Goal: Information Seeking & Learning: Learn about a topic

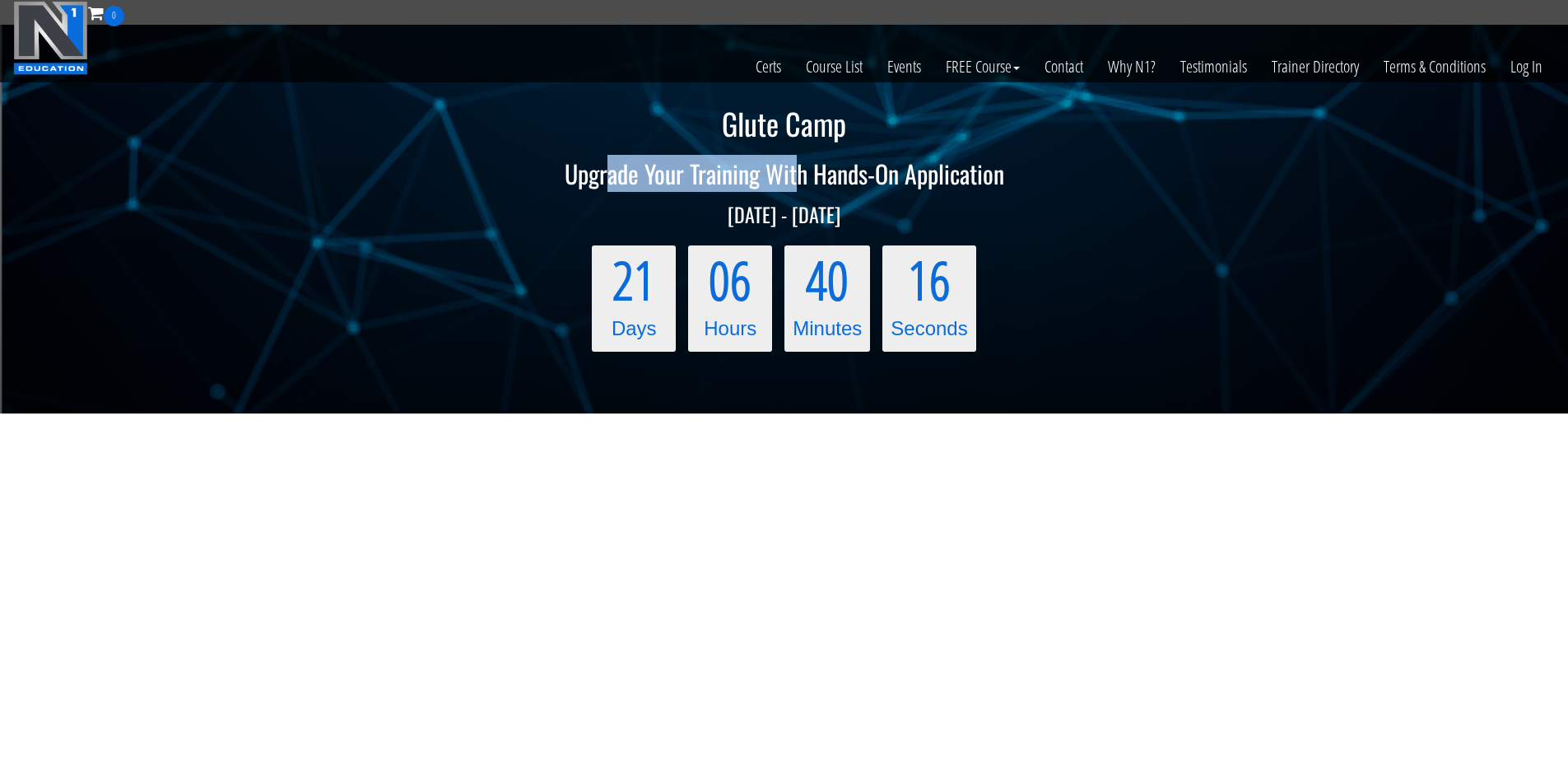
drag, startPoint x: 670, startPoint y: 170, endPoint x: 799, endPoint y: 177, distance: 129.2
click at [798, 177] on h2 "Upgrade Your Training With Hands-On Application" at bounding box center [784, 173] width 1568 height 27
click at [799, 177] on h2 "Upgrade Your Training With Hands-On Application" at bounding box center [784, 173] width 1568 height 27
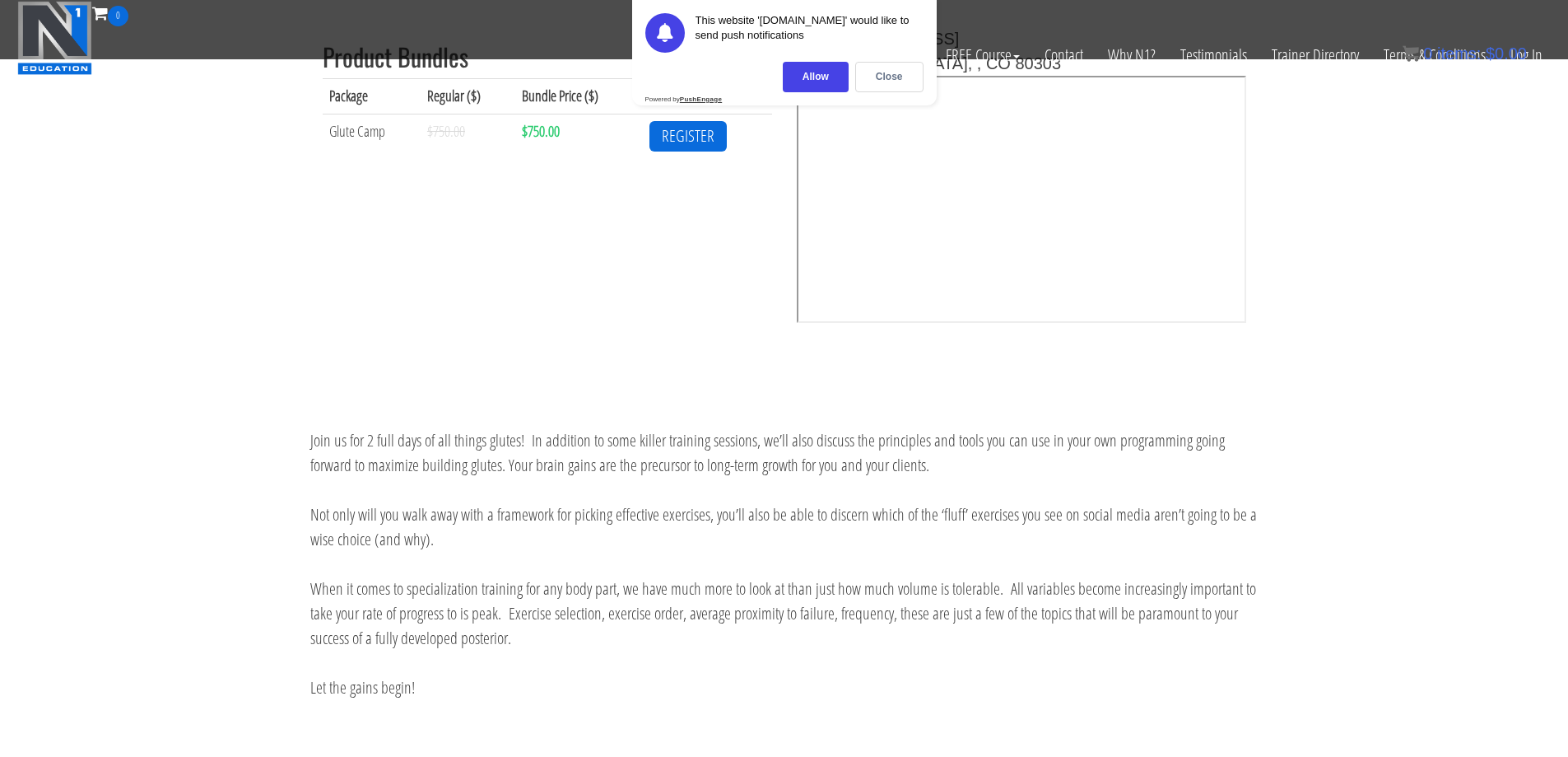
scroll to position [823, 0]
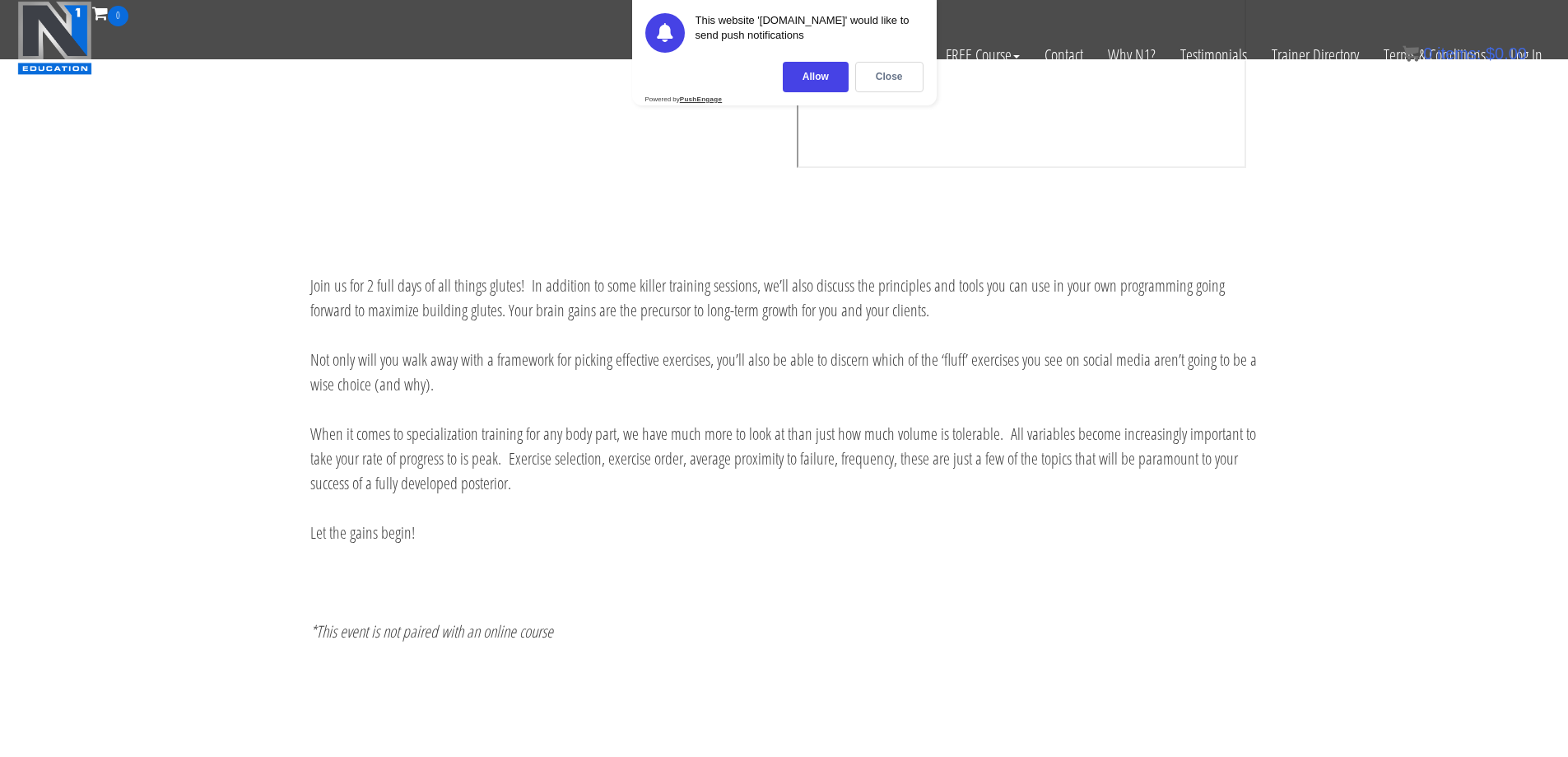
click at [473, 289] on p "Join us for 2 full days of all things glutes! In addition to some killer traini…" at bounding box center [784, 299] width 948 height 50
click at [511, 284] on p "Join us for 2 full days of all things glutes! In addition to some killer traini…" at bounding box center [784, 299] width 948 height 50
click at [896, 75] on div "Close" at bounding box center [889, 76] width 68 height 31
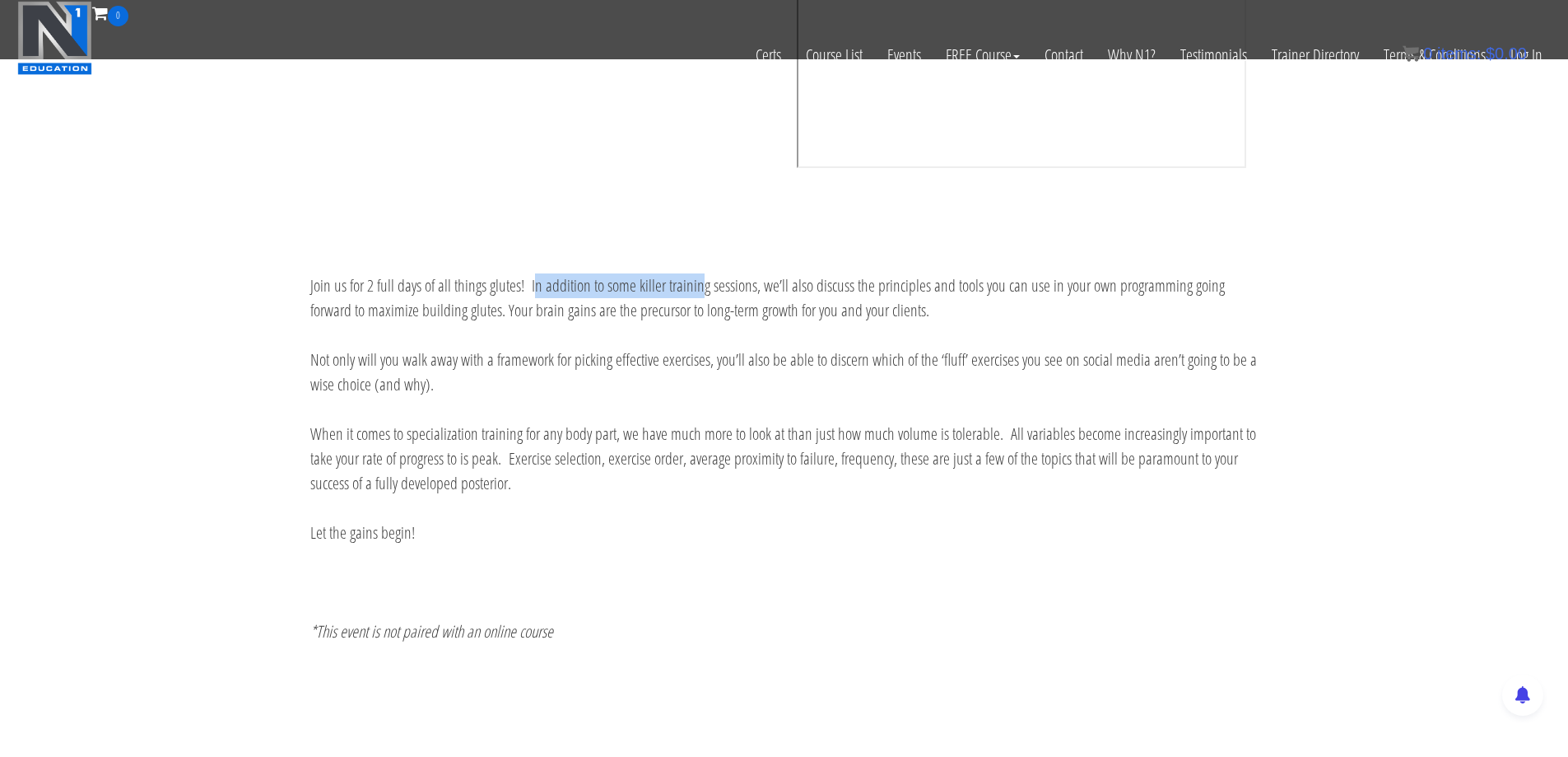
drag, startPoint x: 536, startPoint y: 294, endPoint x: 698, endPoint y: 275, distance: 163.1
click at [698, 275] on p "Join us for 2 full days of all things glutes! In addition to some killer traini…" at bounding box center [784, 299] width 948 height 50
drag, startPoint x: 365, startPoint y: 303, endPoint x: 419, endPoint y: 310, distance: 54.5
click at [419, 310] on p "Join us for 2 full days of all things glutes! In addition to some killer traini…" at bounding box center [784, 299] width 948 height 50
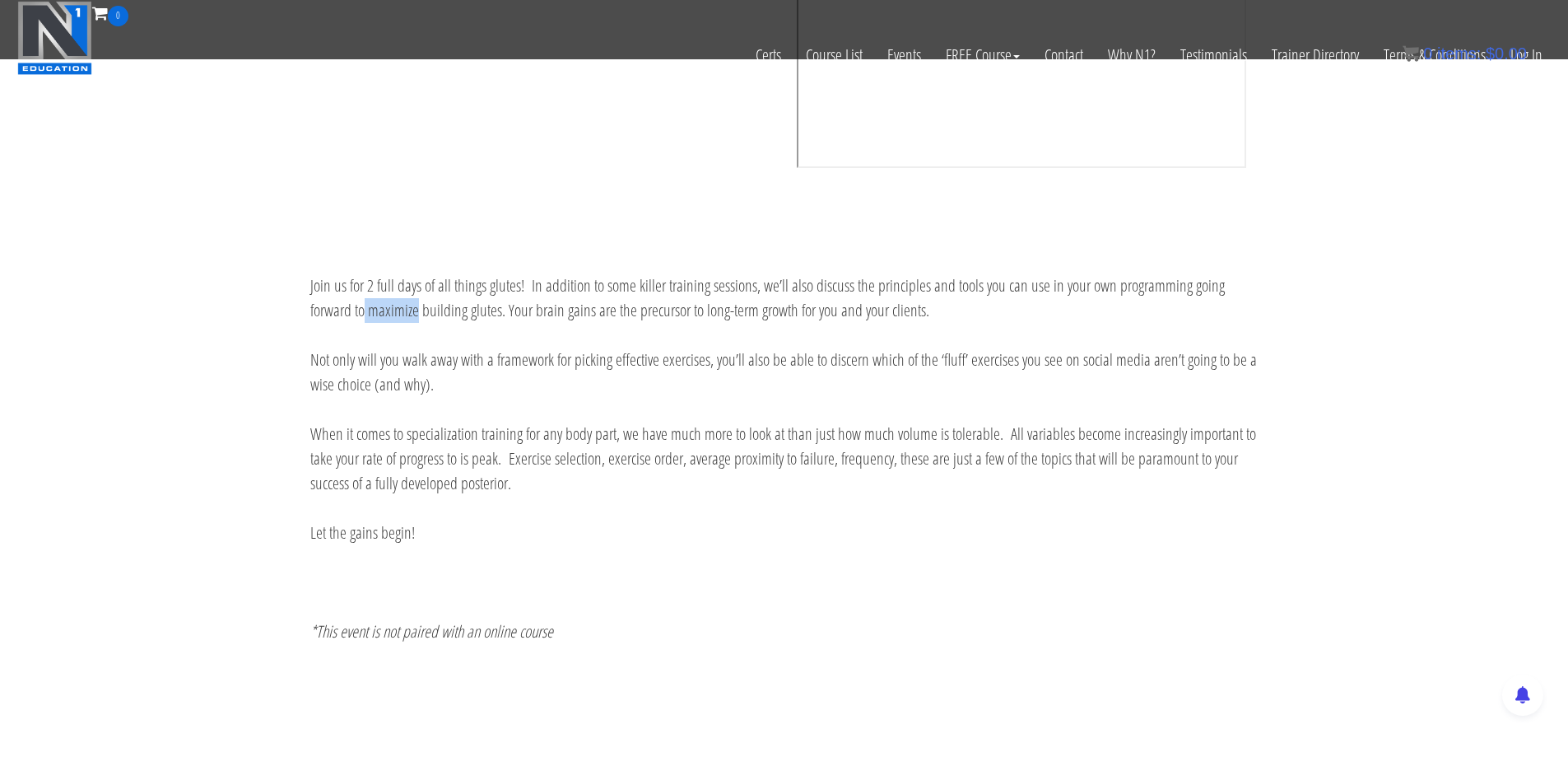
click at [420, 310] on p "Join us for 2 full days of all things glutes! In addition to some killer traini…" at bounding box center [784, 299] width 948 height 50
click at [455, 316] on p "Join us for 2 full days of all things glutes! In addition to some killer traini…" at bounding box center [784, 299] width 948 height 50
click at [417, 365] on p "Not only will you walk away with a framework for picking effective exercises, y…" at bounding box center [784, 372] width 948 height 50
drag, startPoint x: 376, startPoint y: 366, endPoint x: 421, endPoint y: 366, distance: 45.0
click at [420, 367] on p "Not only will you walk away with a framework for picking effective exercises, y…" at bounding box center [784, 372] width 948 height 50
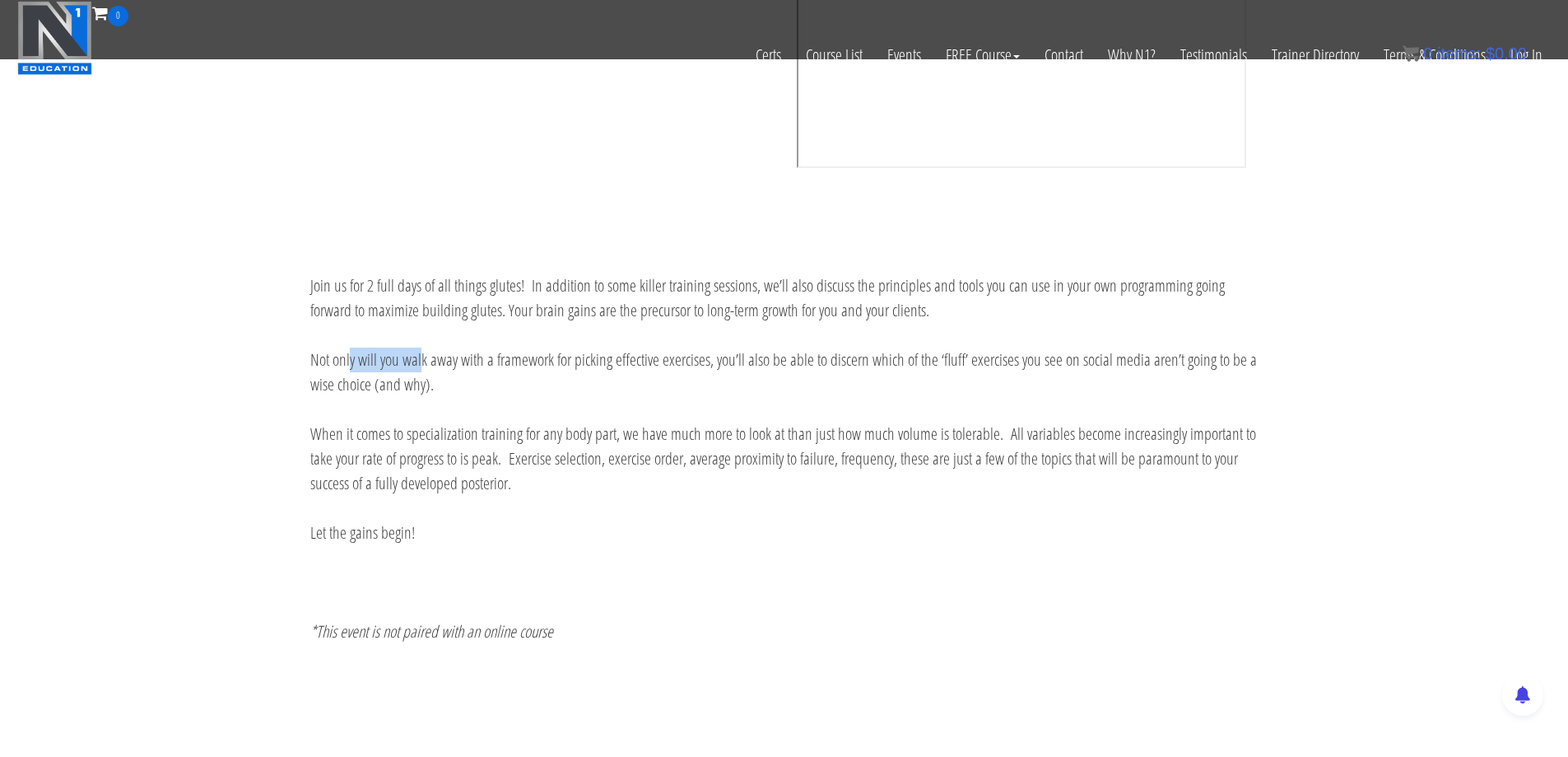
click at [423, 366] on p "Not only will you walk away with a framework for picking effective exercises, y…" at bounding box center [784, 372] width 948 height 50
click at [439, 366] on p "Not only will you walk away with a framework for picking effective exercises, y…" at bounding box center [784, 372] width 948 height 50
drag, startPoint x: 454, startPoint y: 361, endPoint x: 469, endPoint y: 361, distance: 15.0
click at [458, 361] on p "Not only will you walk away with a framework for picking effective exercises, y…" at bounding box center [784, 372] width 948 height 50
click at [470, 361] on p "Not only will you walk away with a framework for picking effective exercises, y…" at bounding box center [784, 372] width 948 height 50
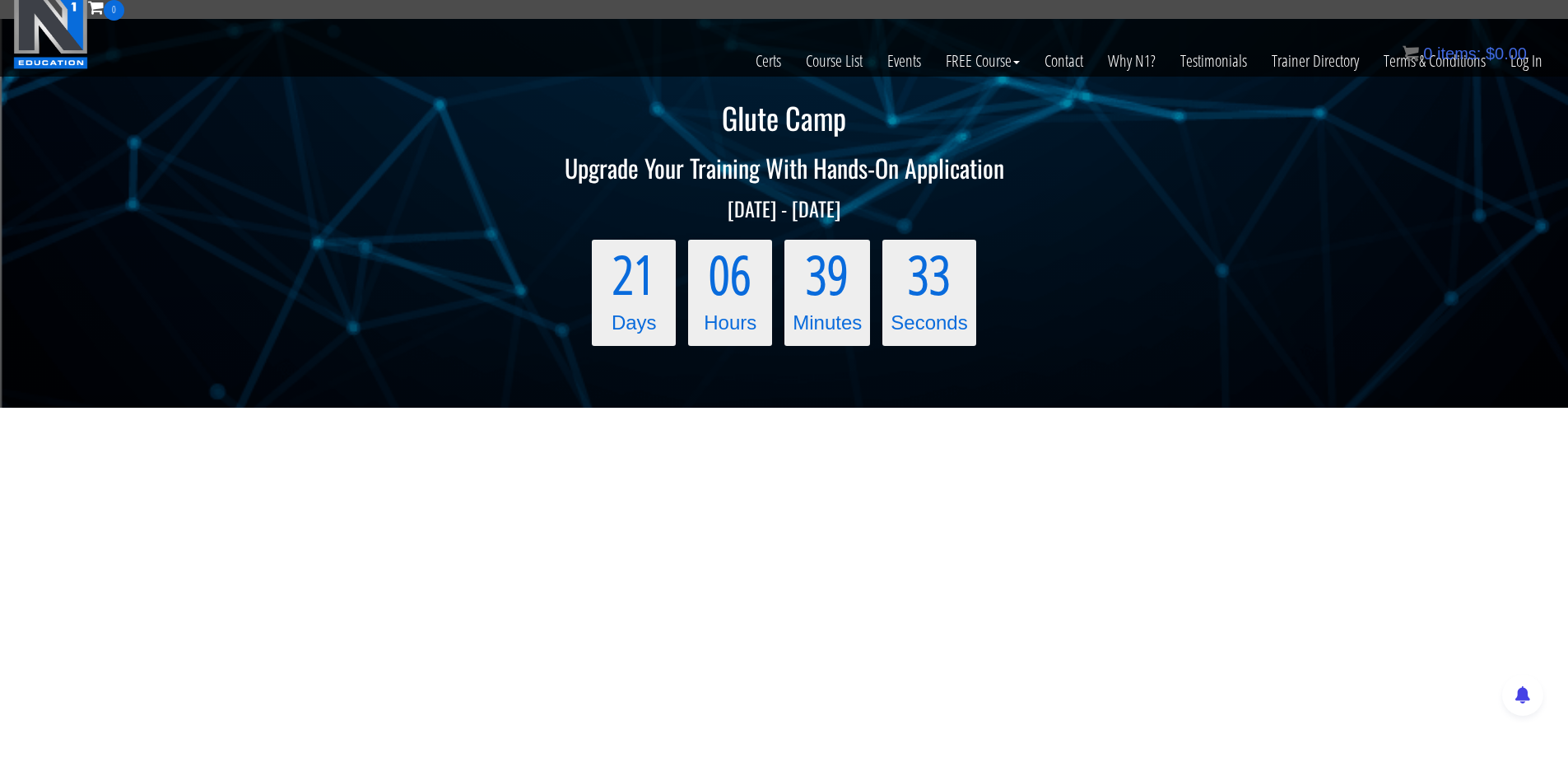
scroll to position [0, 0]
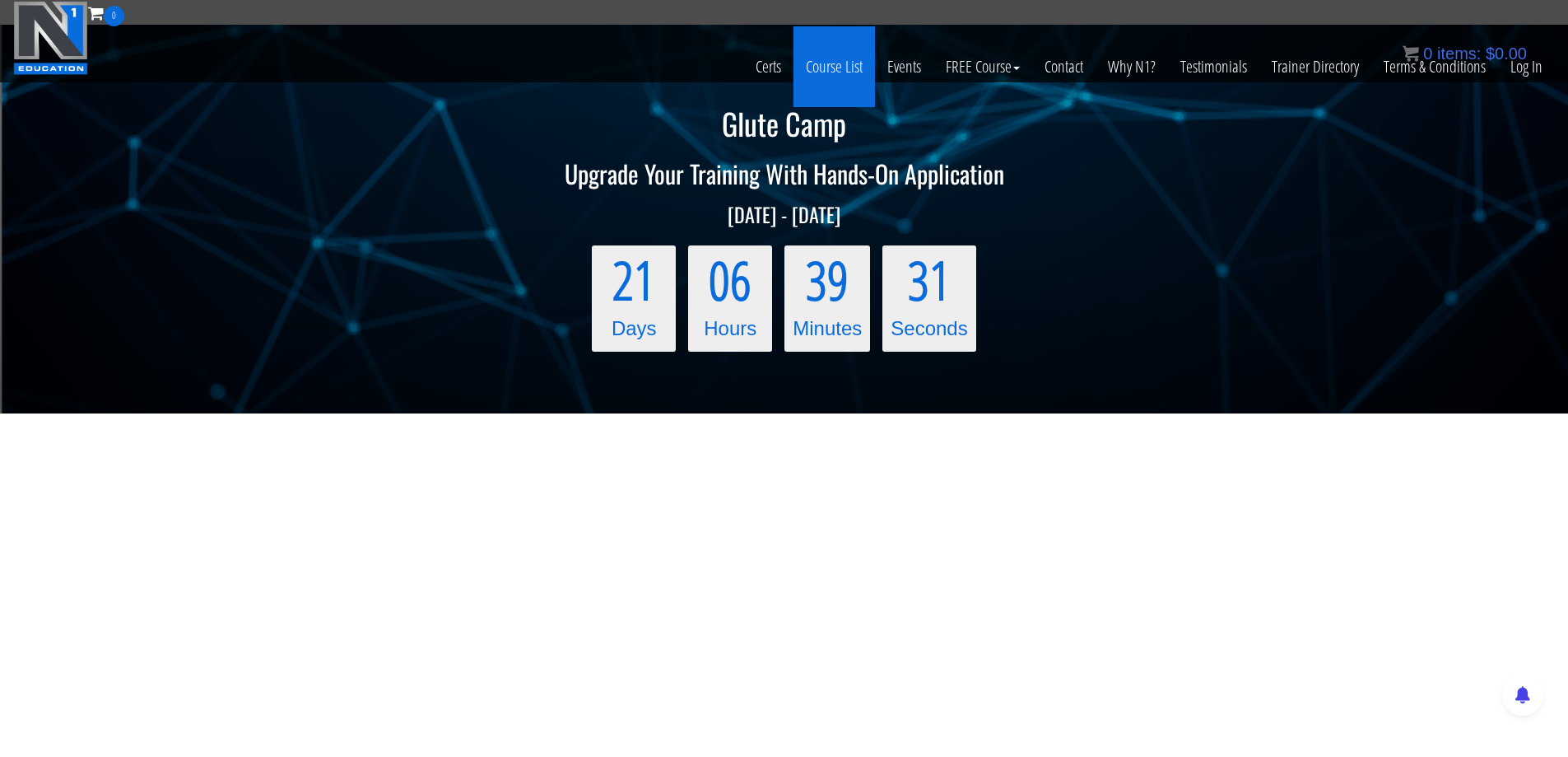
click at [841, 64] on link "Course List" at bounding box center [834, 66] width 81 height 80
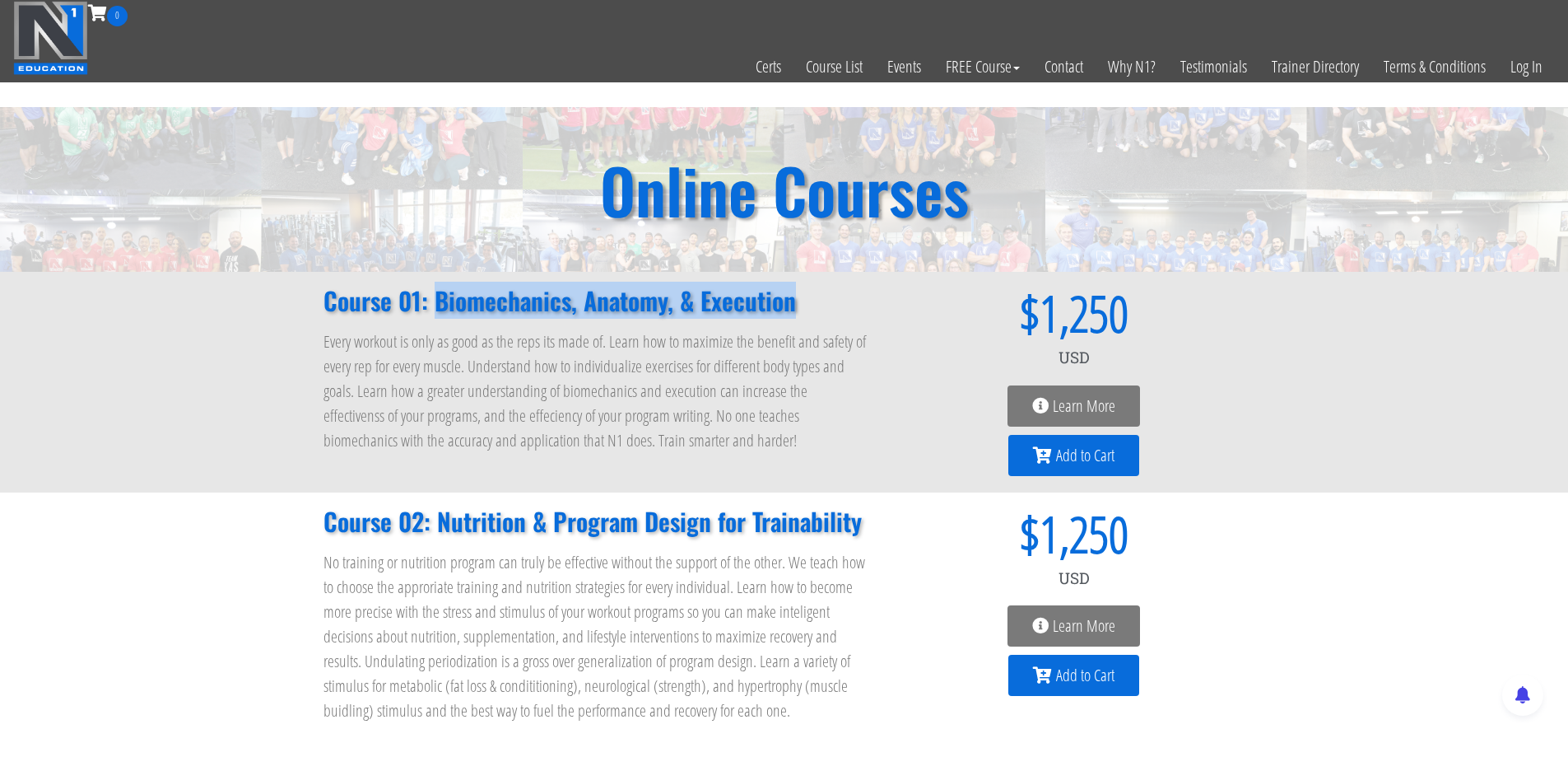
drag, startPoint x: 438, startPoint y: 307, endPoint x: 796, endPoint y: 312, distance: 358.0
click at [796, 312] on h2 "Course 01: Biomechanics, Anatomy, & Execution" at bounding box center [596, 301] width 546 height 25
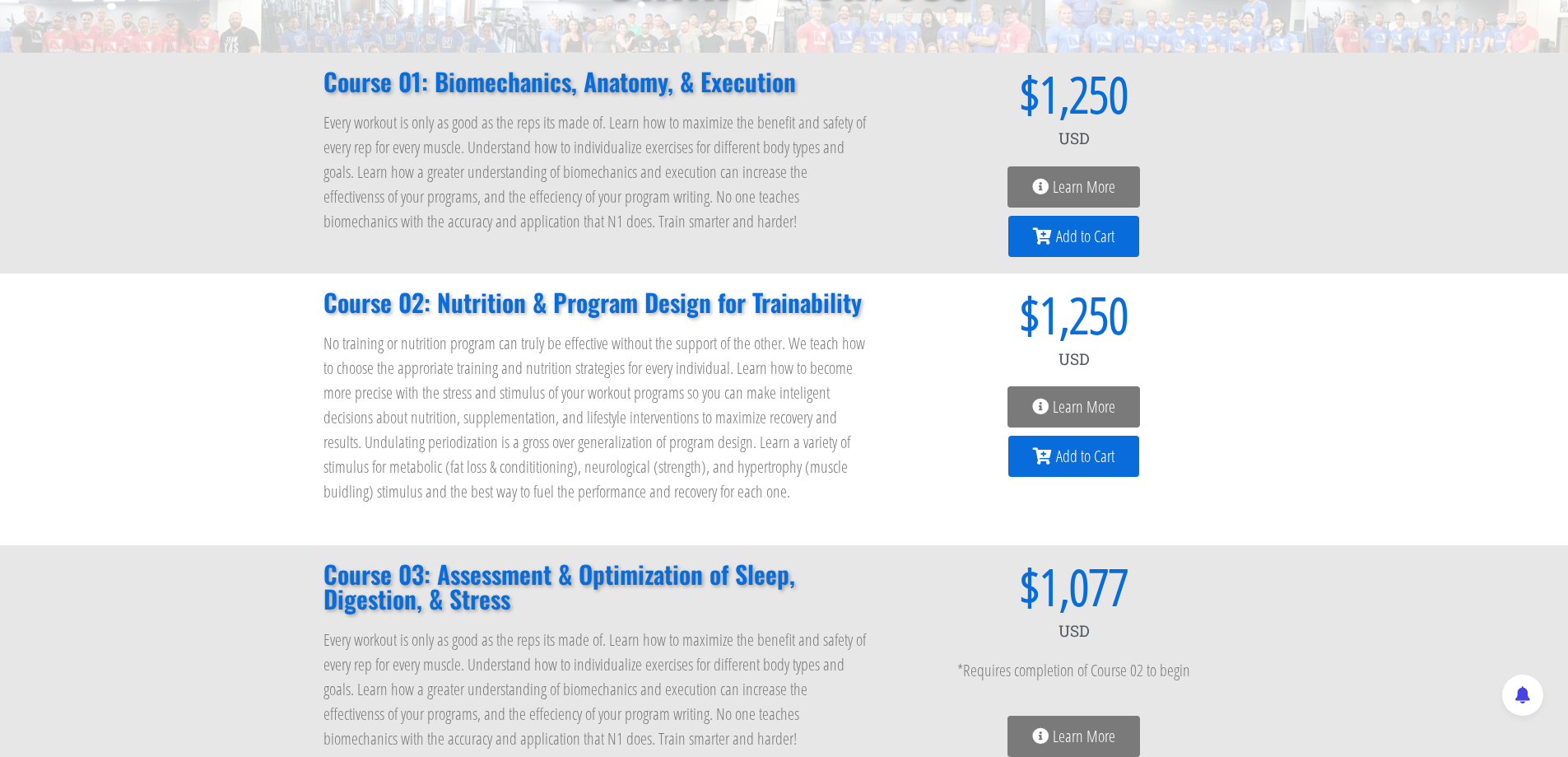
scroll to position [247, 0]
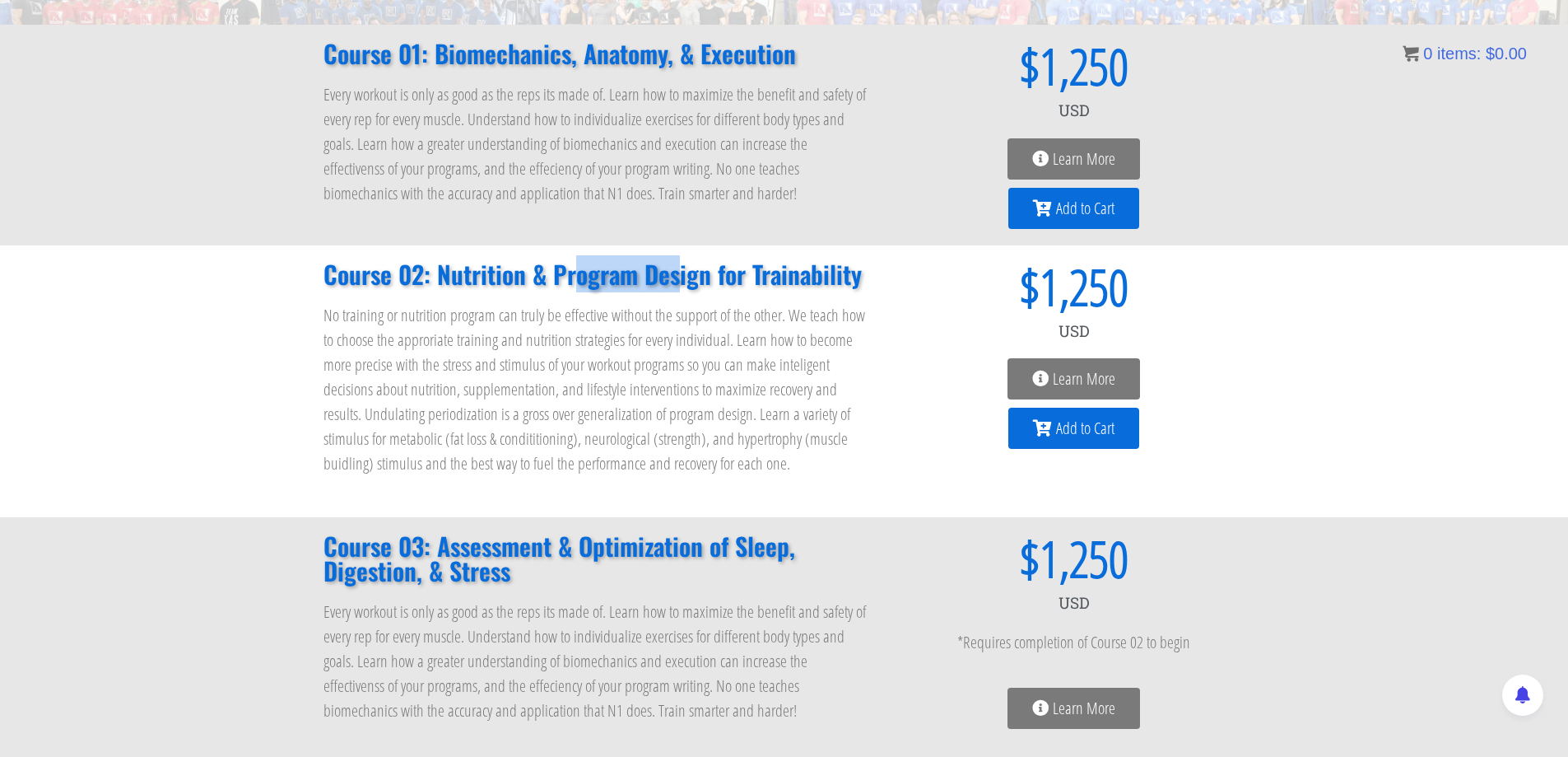
drag, startPoint x: 570, startPoint y: 293, endPoint x: 675, endPoint y: 285, distance: 105.3
click at [675, 285] on div "Course 02: Nutrition & Program Design for Trainability No training or nutrition…" at bounding box center [597, 381] width 563 height 255
click at [676, 284] on h2 "Course 02: Nutrition & Program Design for Trainability" at bounding box center [596, 274] width 546 height 25
click at [706, 281] on h2 "Course 02: Nutrition & Program Design for Trainability" at bounding box center [596, 274] width 546 height 25
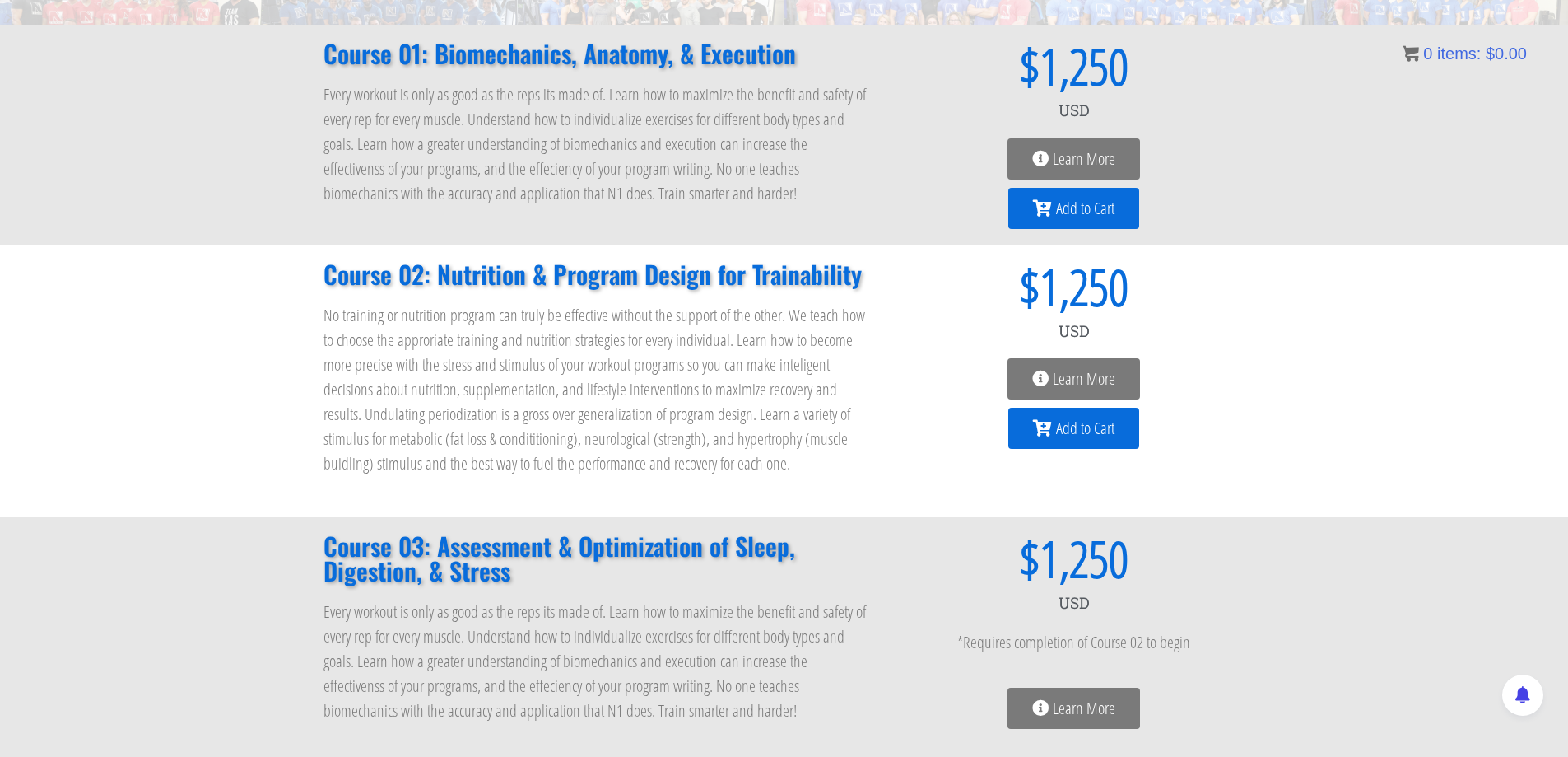
click at [708, 281] on h2 "Course 02: Nutrition & Program Design for Trainability" at bounding box center [596, 274] width 546 height 25
drag, startPoint x: 806, startPoint y: 280, endPoint x: 819, endPoint y: 279, distance: 13.0
click at [806, 280] on h2 "Course 02: Nutrition & Program Design for Trainability" at bounding box center [596, 274] width 546 height 25
click at [822, 279] on h2 "Course 02: Nutrition & Program Design for Trainability" at bounding box center [596, 274] width 546 height 25
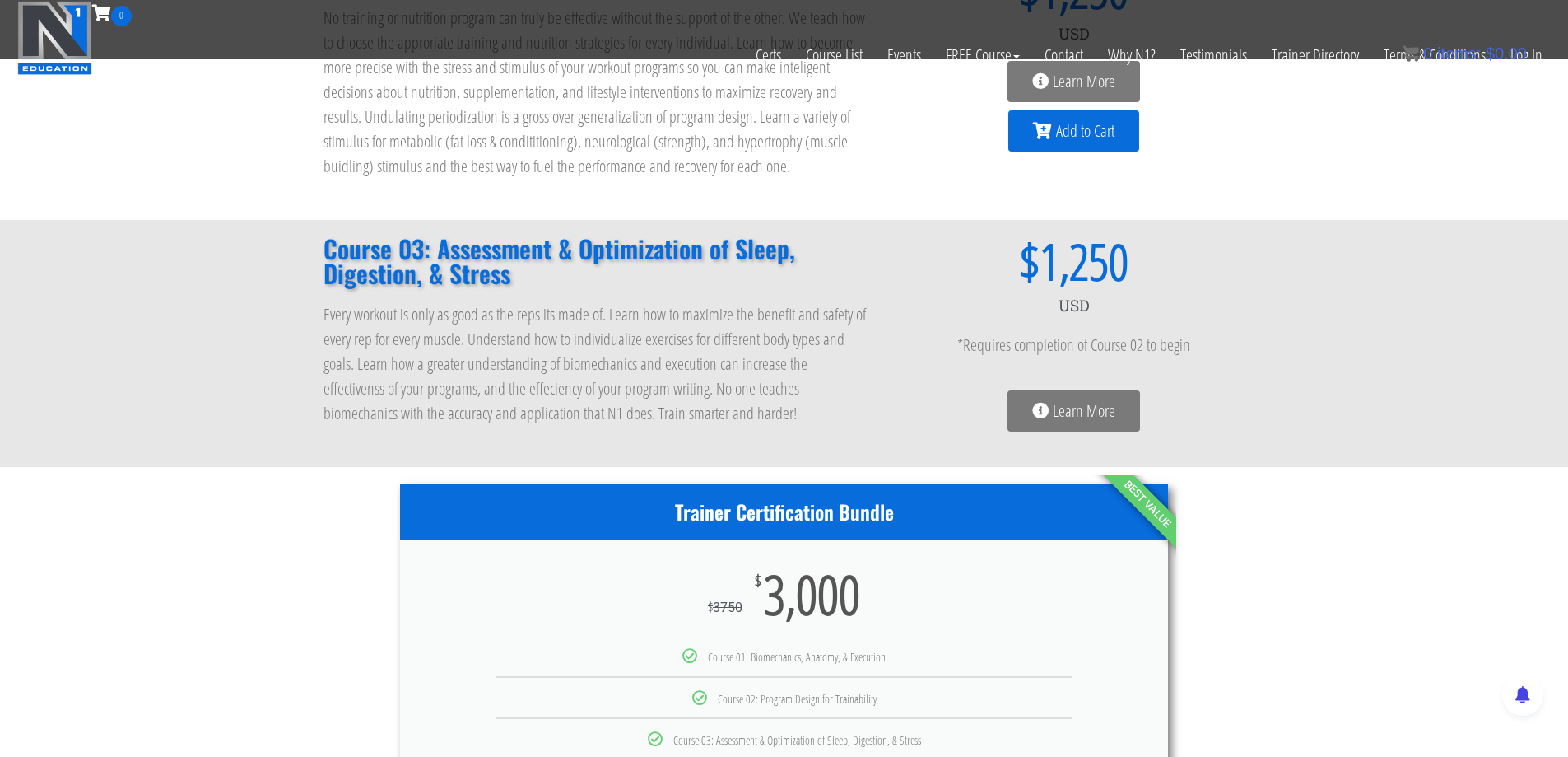
scroll to position [412, 0]
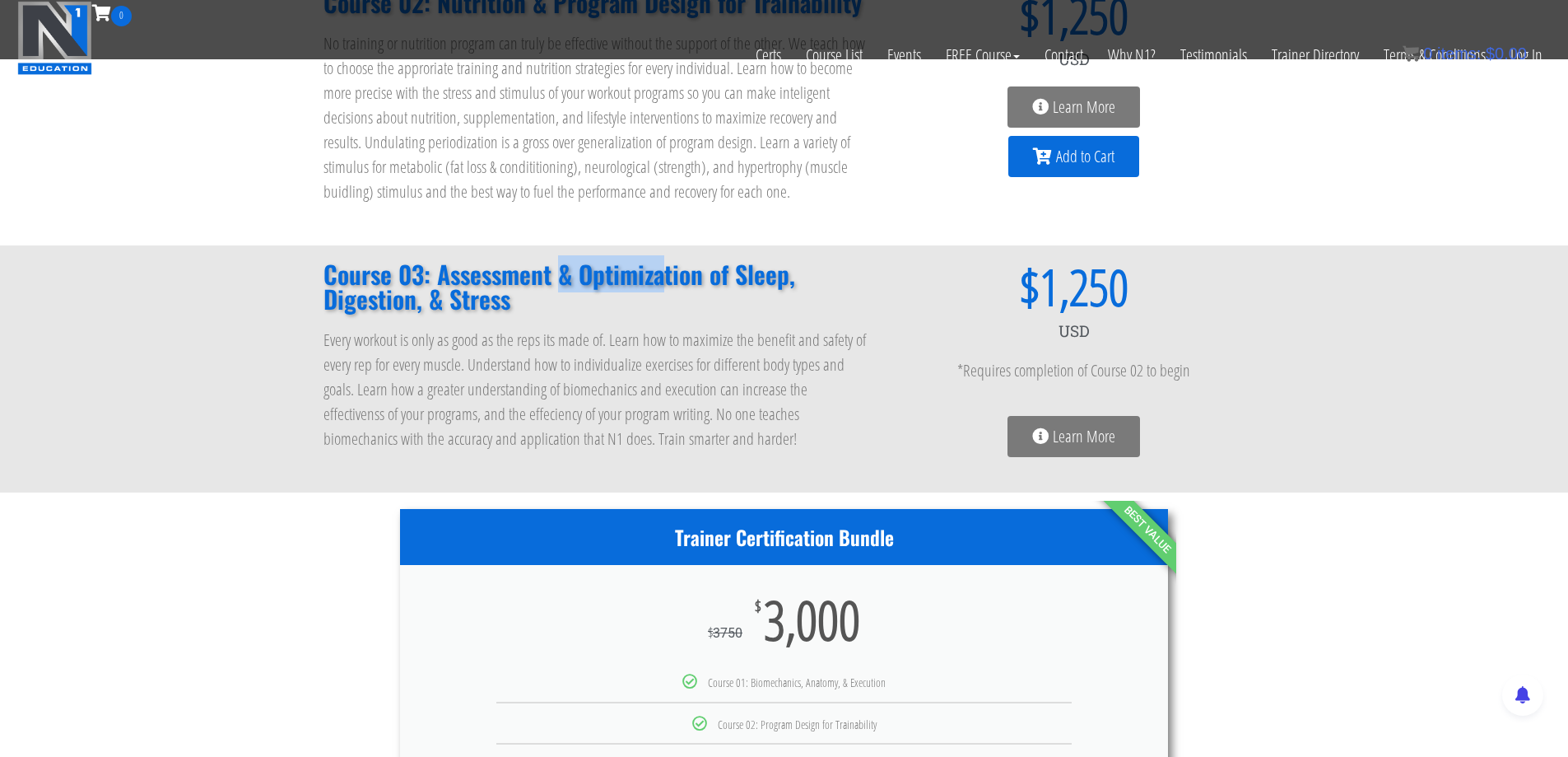
drag, startPoint x: 573, startPoint y: 271, endPoint x: 668, endPoint y: 276, distance: 95.1
click at [668, 276] on h2 "Course 03: Assessment & Optimization of Sleep, Digestion, & Stress" at bounding box center [596, 287] width 546 height 50
click at [666, 276] on h2 "Course 03: Assessment & Optimization of Sleep, Digestion, & Stress" at bounding box center [596, 287] width 546 height 50
click at [591, 299] on h2 "Course 03: Assessment & Optimization of Sleep, Digestion, & Stress" at bounding box center [596, 287] width 546 height 50
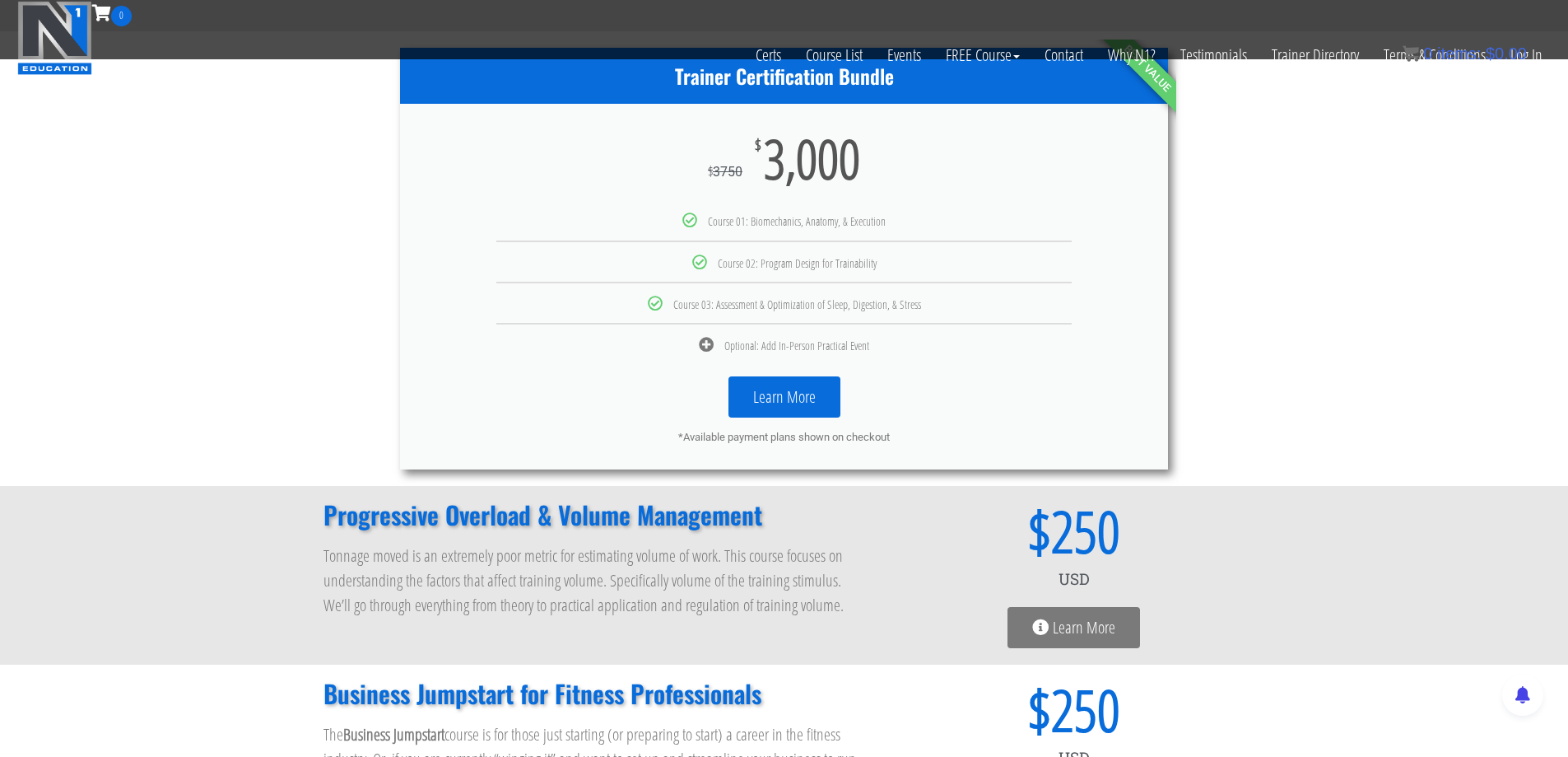
scroll to position [1153, 0]
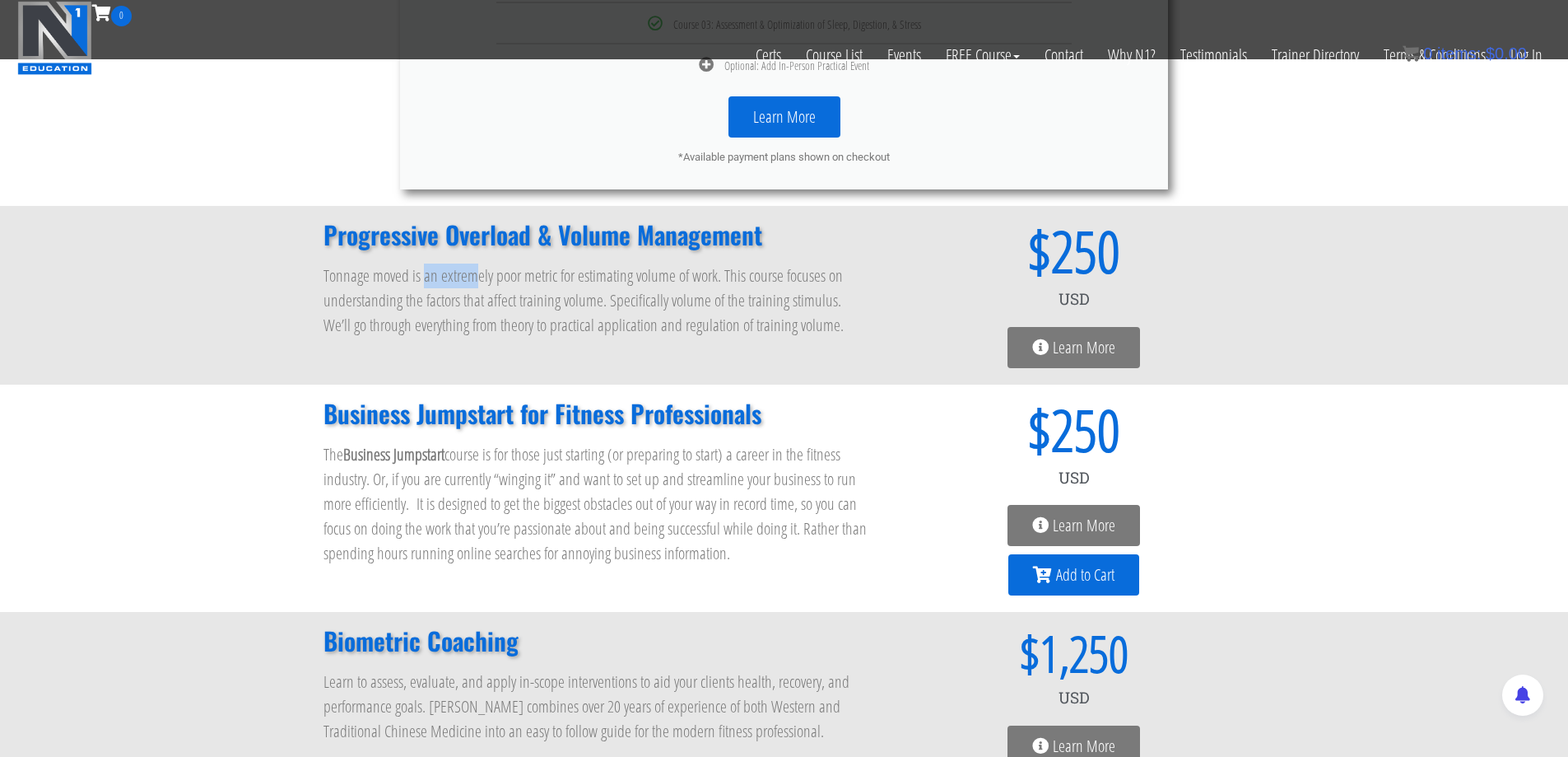
drag, startPoint x: 432, startPoint y: 279, endPoint x: 477, endPoint y: 279, distance: 45.0
click at [477, 279] on p "Tonnage moved is an extremely poor metric for estimating volume of work. This c…" at bounding box center [596, 301] width 546 height 74
click at [535, 309] on p "Tonnage moved is an extremely poor metric for estimating volume of work. This c…" at bounding box center [596, 301] width 546 height 74
click at [682, 324] on p "Tonnage moved is an extremely poor metric for estimating volume of work. This c…" at bounding box center [596, 301] width 546 height 74
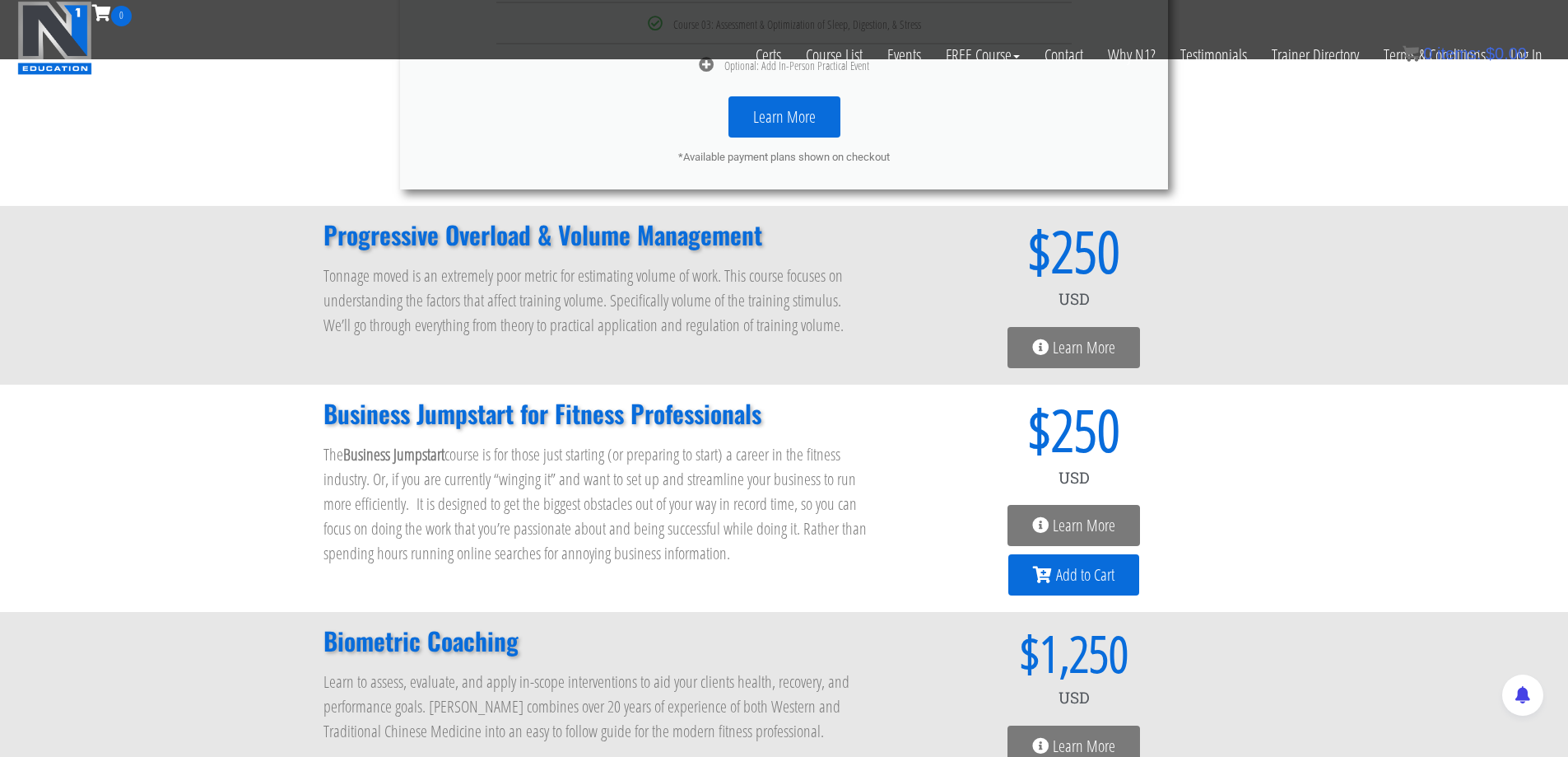
click at [727, 323] on p "Tonnage moved is an extremely poor metric for estimating volume of work. This c…" at bounding box center [596, 301] width 546 height 74
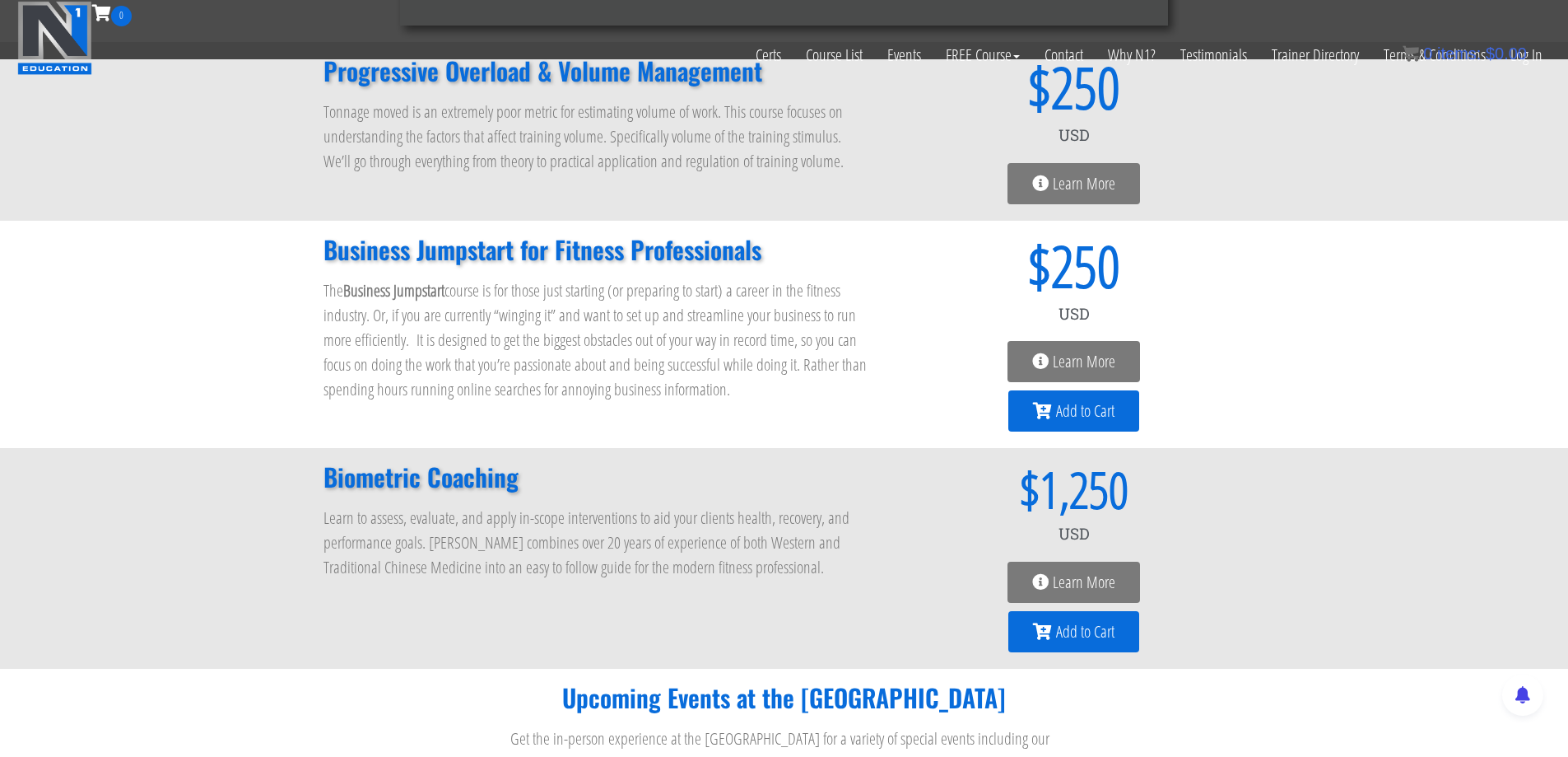
scroll to position [1318, 0]
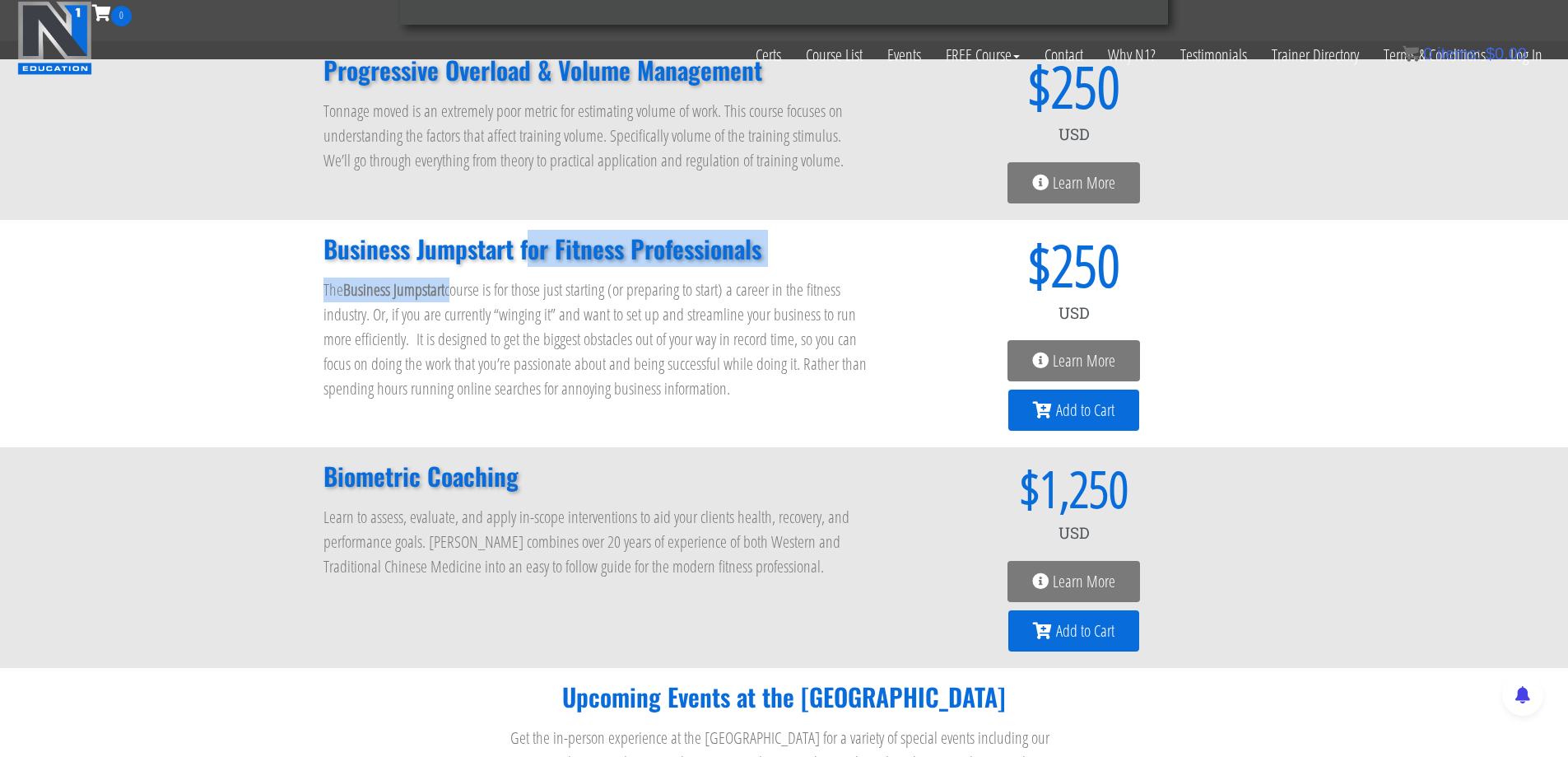
drag, startPoint x: 458, startPoint y: 269, endPoint x: 534, endPoint y: 265, distance: 76.1
click at [534, 265] on div "Business Jumpstart for Fitness Professionals The Business Jumpstart course is f…" at bounding box center [597, 333] width 563 height 211
click at [534, 261] on h2 "Business Jumpstart for Fitness Professionals" at bounding box center [596, 248] width 546 height 25
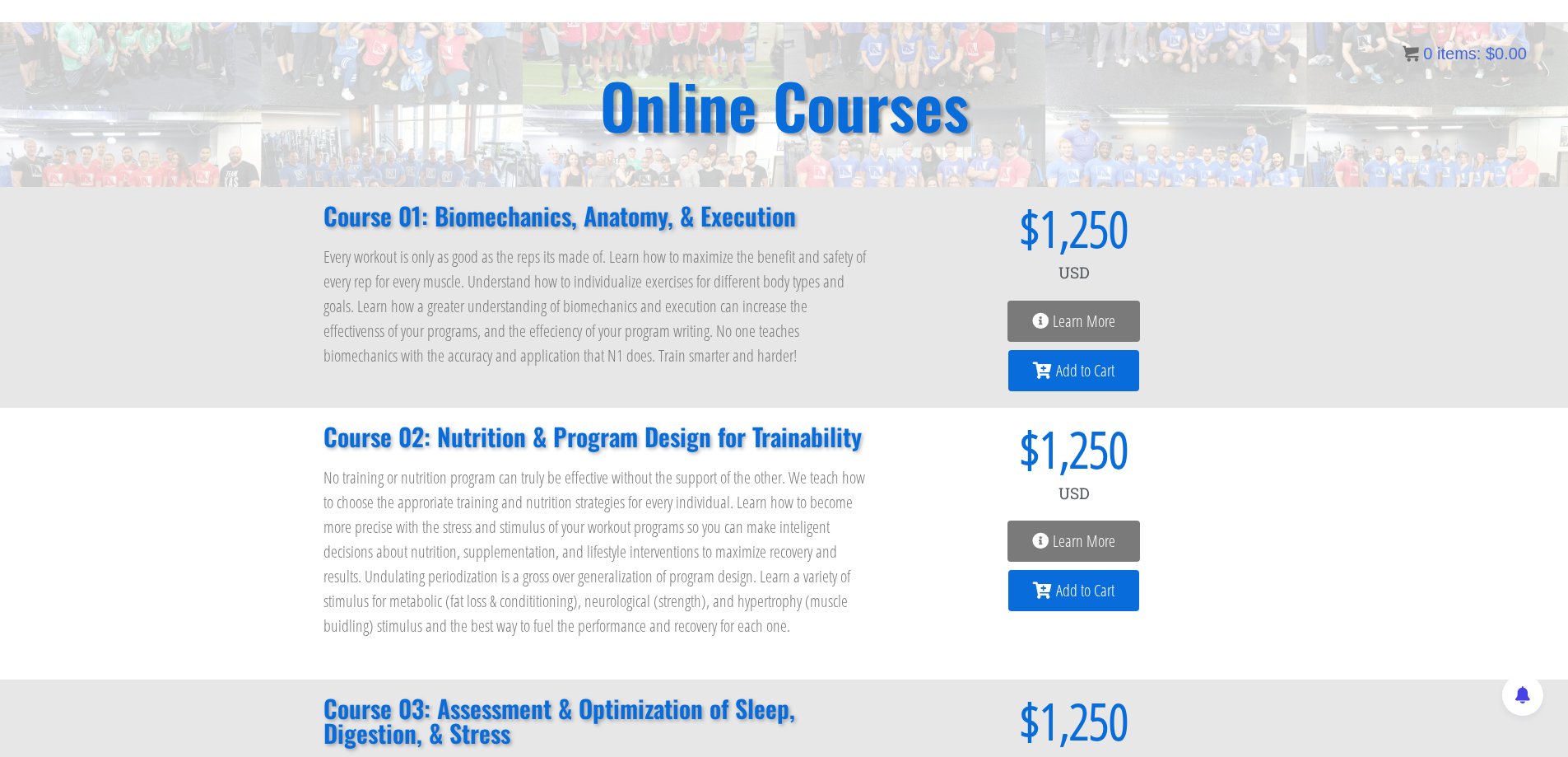
scroll to position [0, 0]
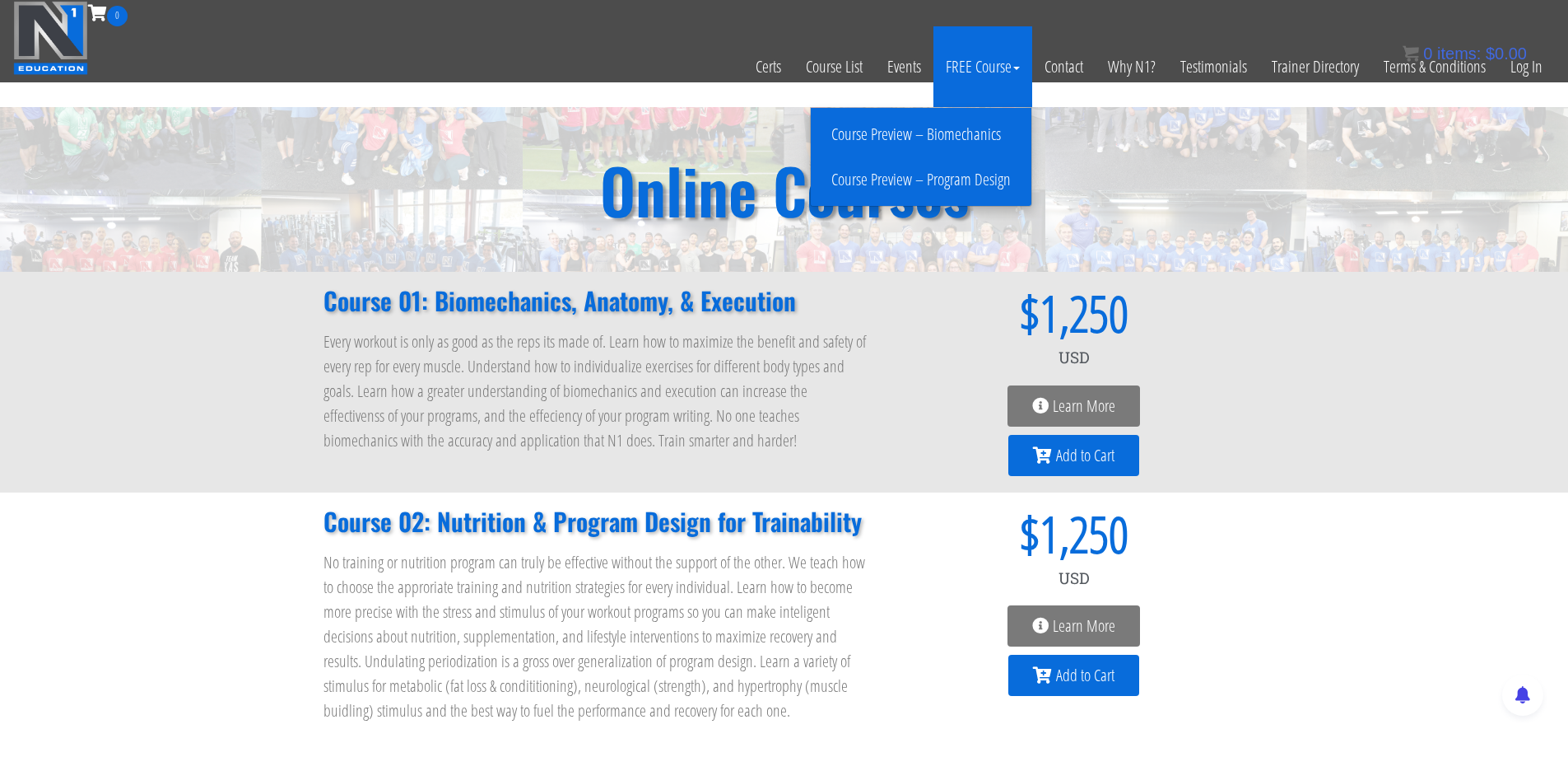
click at [923, 128] on link "Course Preview – Biomechanics" at bounding box center [921, 134] width 212 height 29
click at [930, 173] on link "Course Preview – Program Design" at bounding box center [921, 180] width 212 height 29
click at [899, 176] on link "Course Preview – Program Design" at bounding box center [921, 180] width 212 height 29
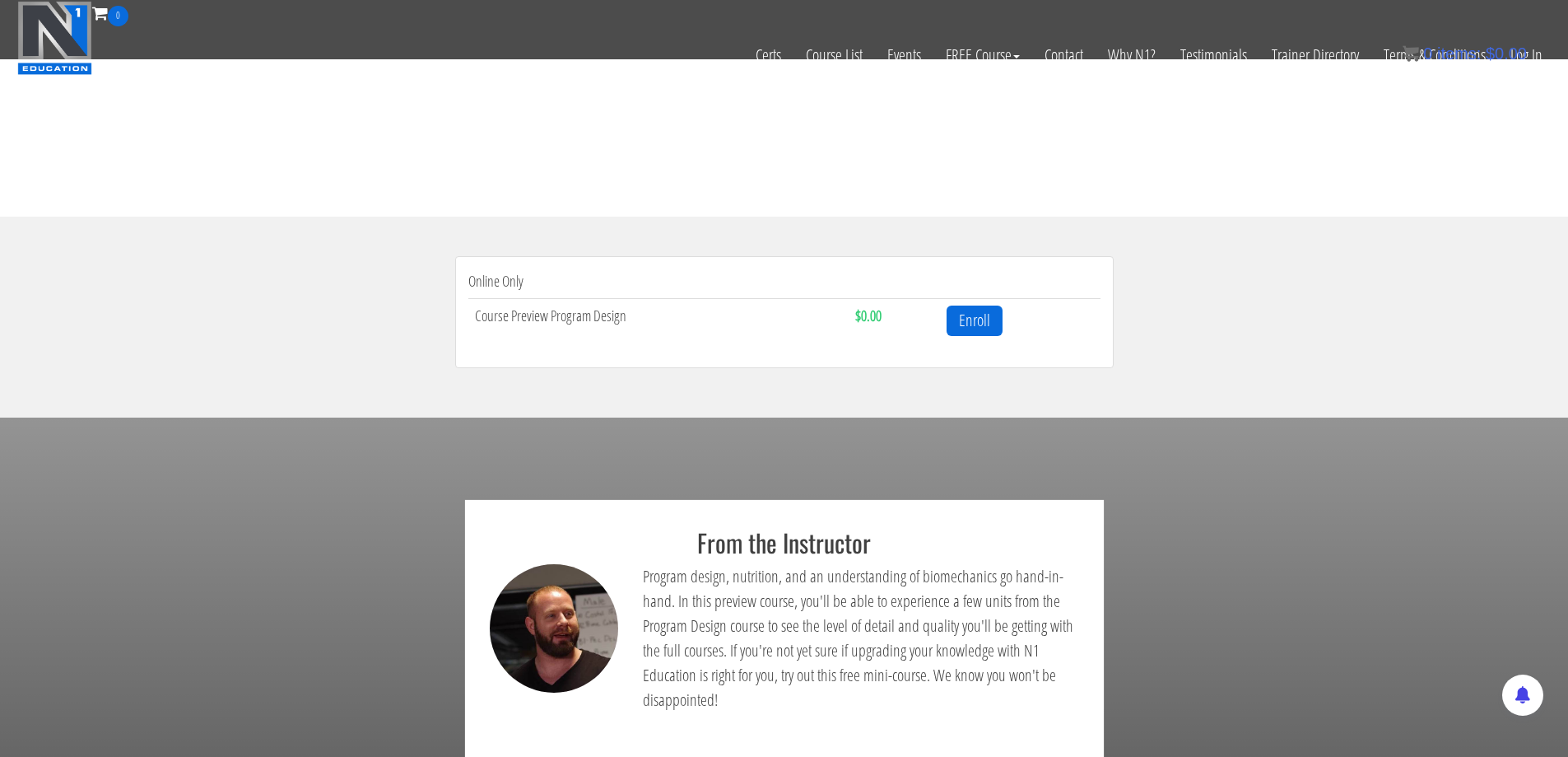
scroll to position [494, 0]
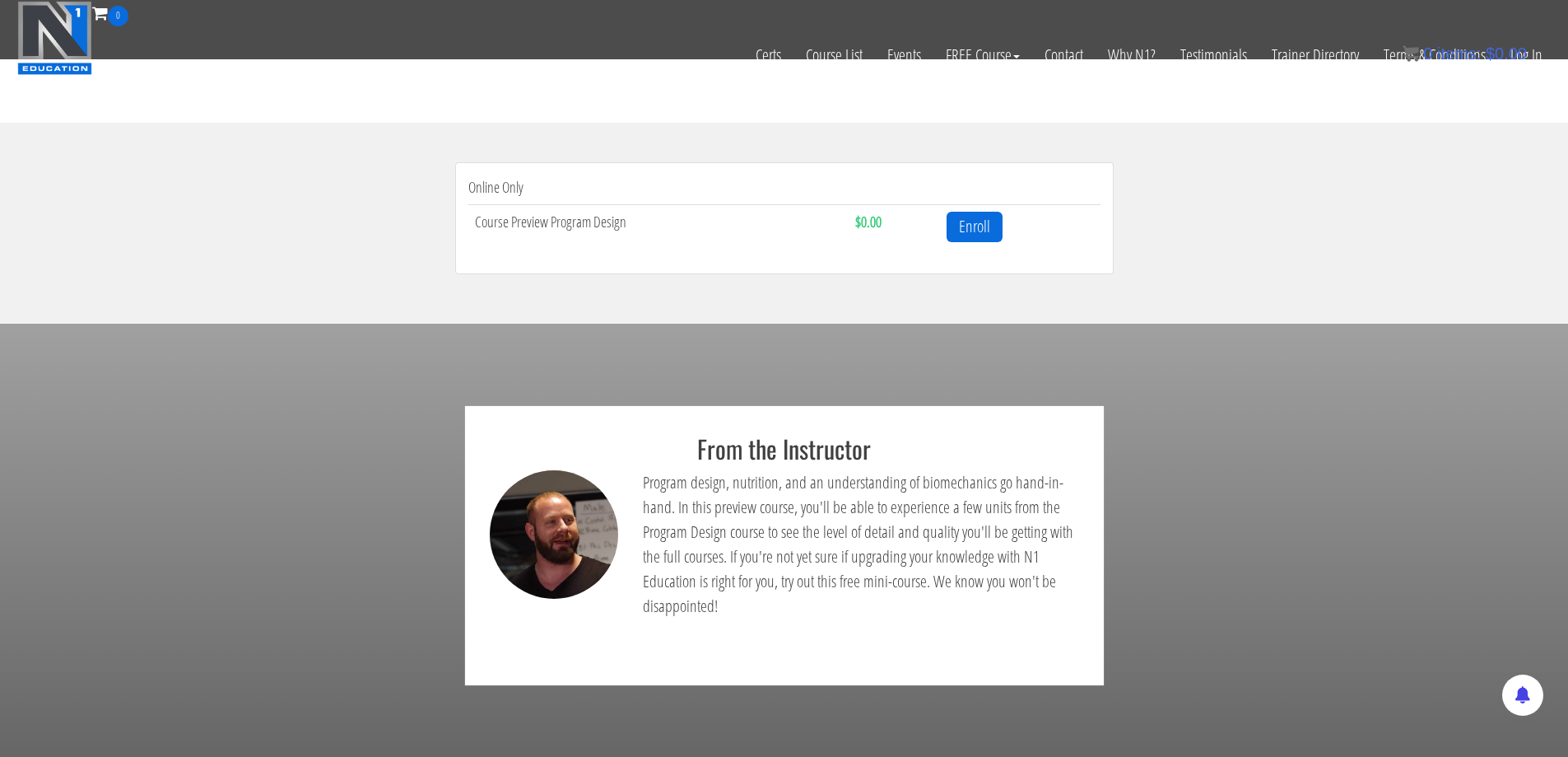
click at [554, 224] on td "Course Preview Program Design" at bounding box center [659, 226] width 381 height 44
drag, startPoint x: 614, startPoint y: 508, endPoint x: 589, endPoint y: 511, distance: 25.2
click at [608, 510] on div at bounding box center [553, 550] width 154 height 159
click at [588, 511] on img at bounding box center [554, 535] width 129 height 129
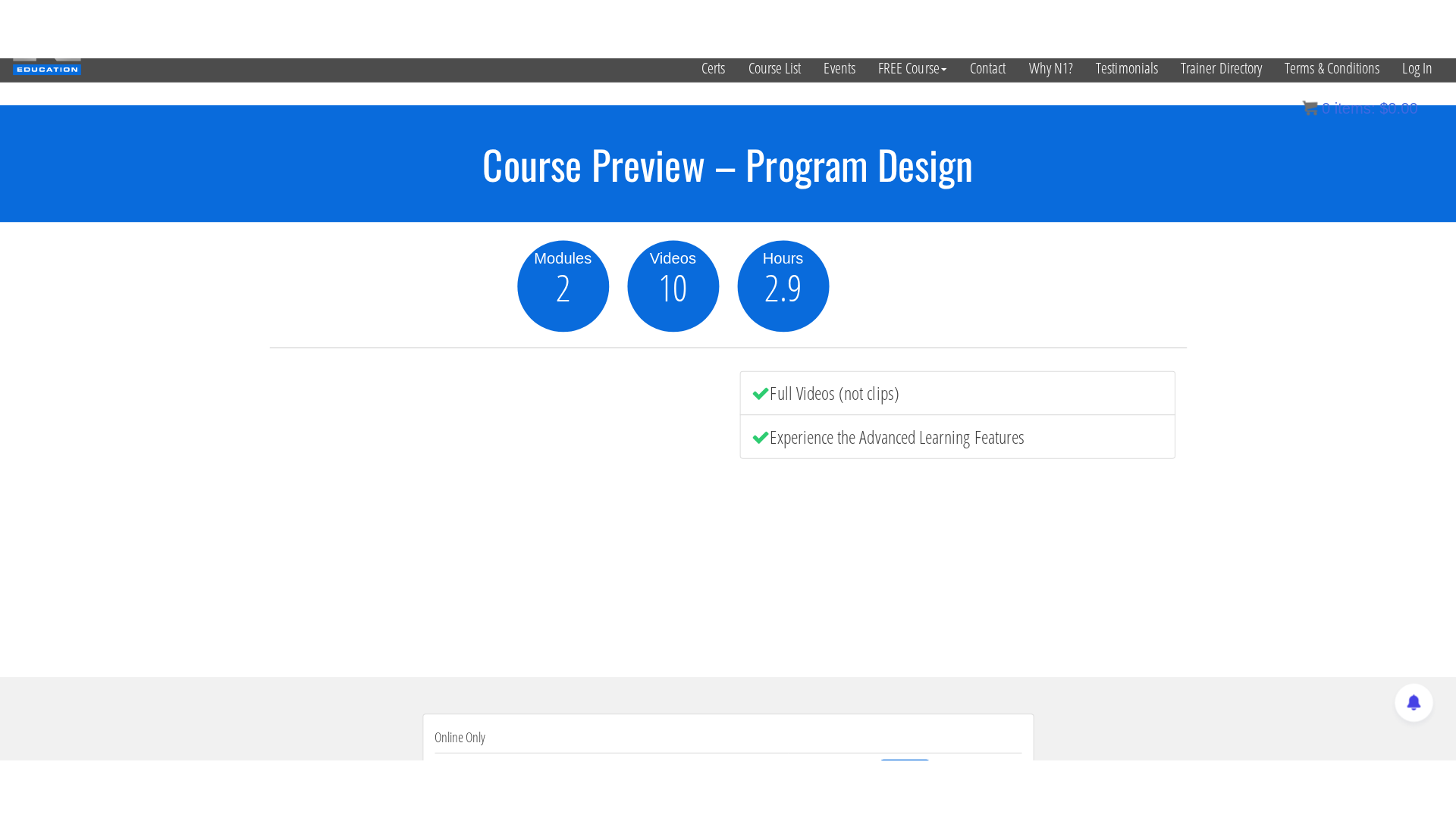
scroll to position [0, 0]
